Goal: Transaction & Acquisition: Purchase product/service

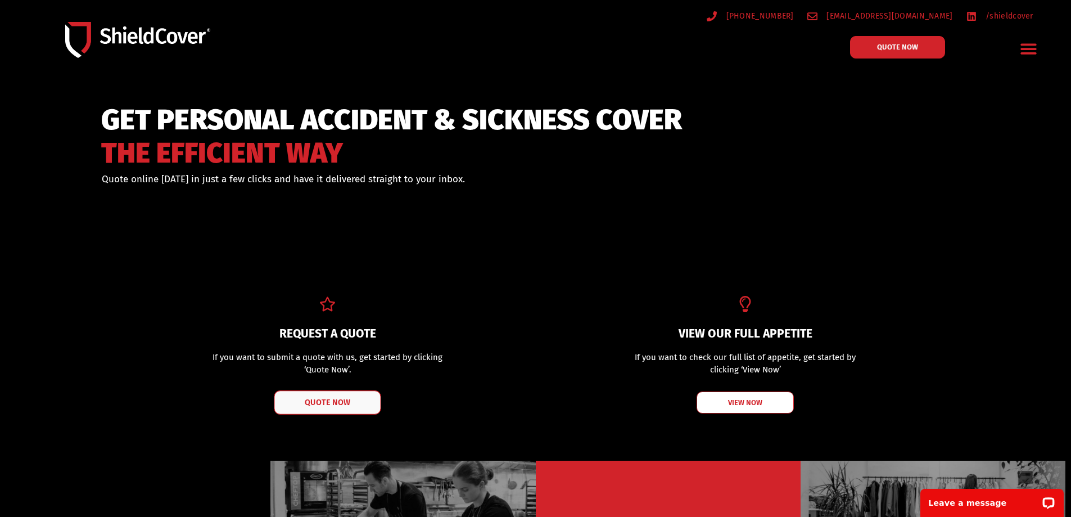
click at [352, 408] on link "QUOTE NOW" at bounding box center [327, 402] width 107 height 24
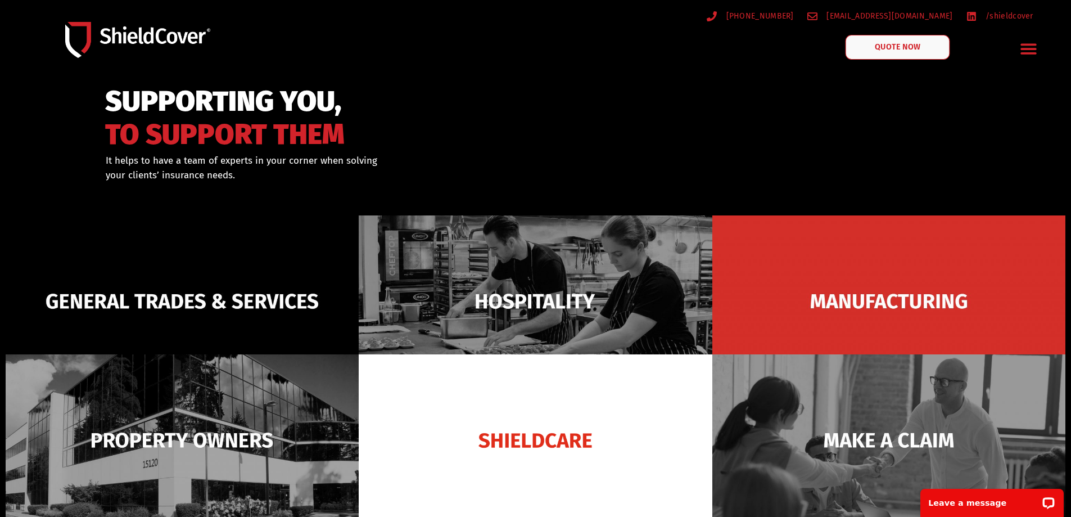
click at [900, 49] on span "QUOTE NOW" at bounding box center [897, 47] width 45 height 8
